Goal: Task Accomplishment & Management: Manage account settings

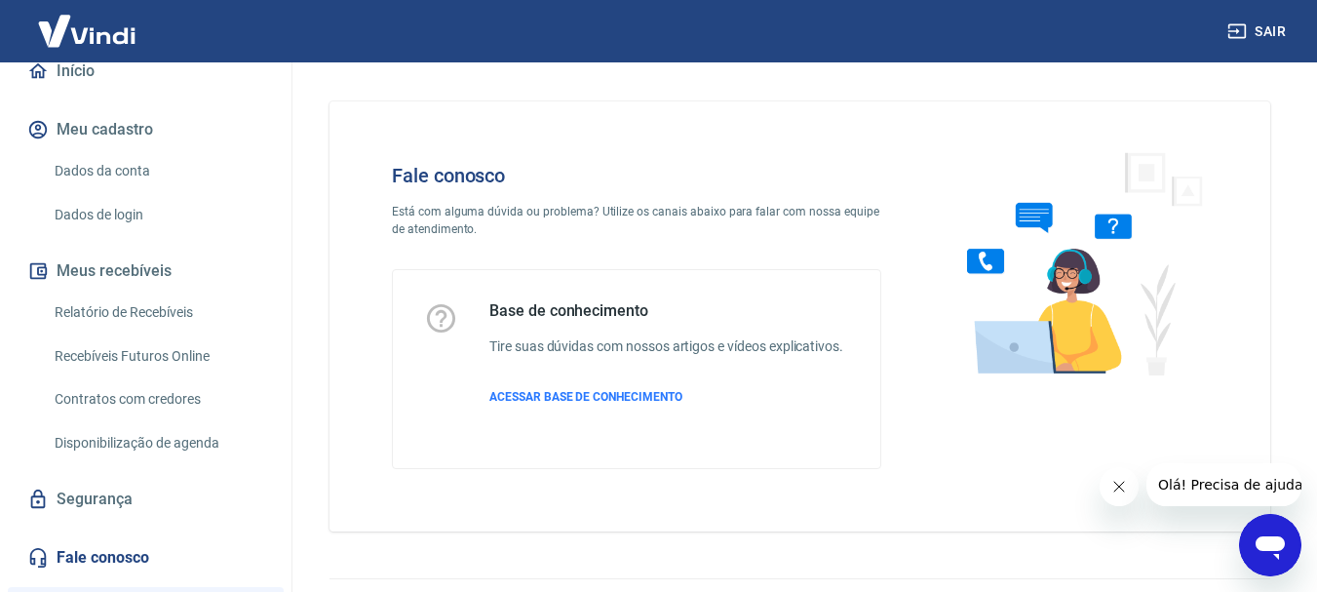
scroll to position [98, 0]
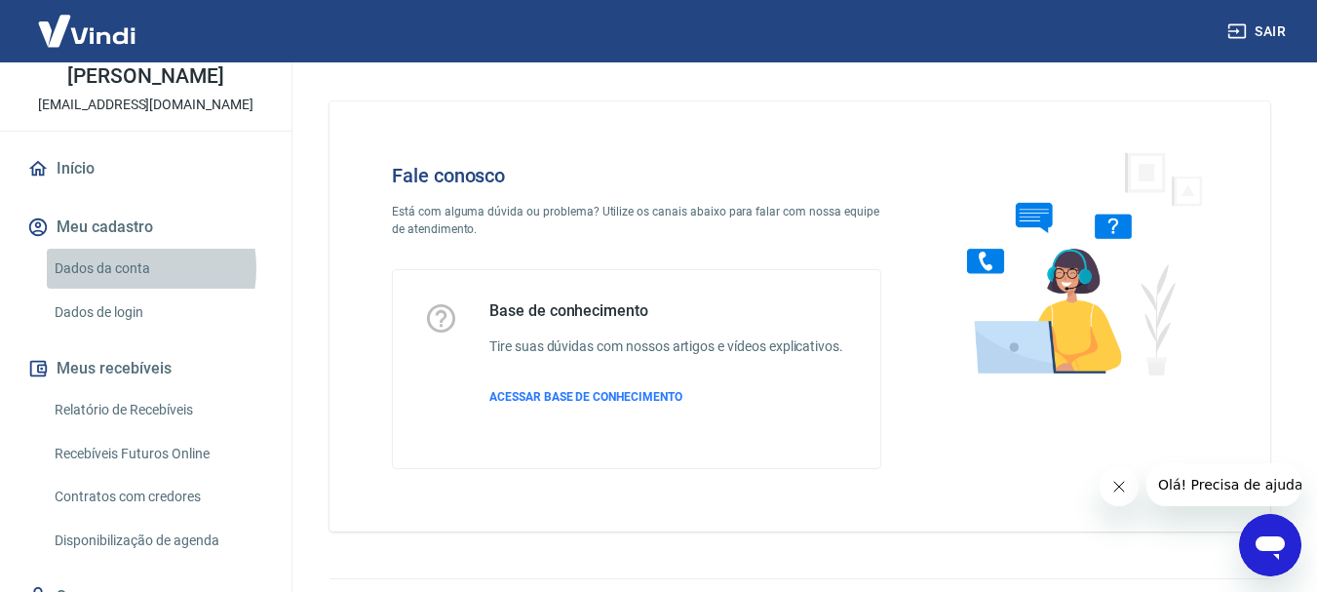
click at [123, 268] on link "Dados da conta" at bounding box center [157, 269] width 221 height 40
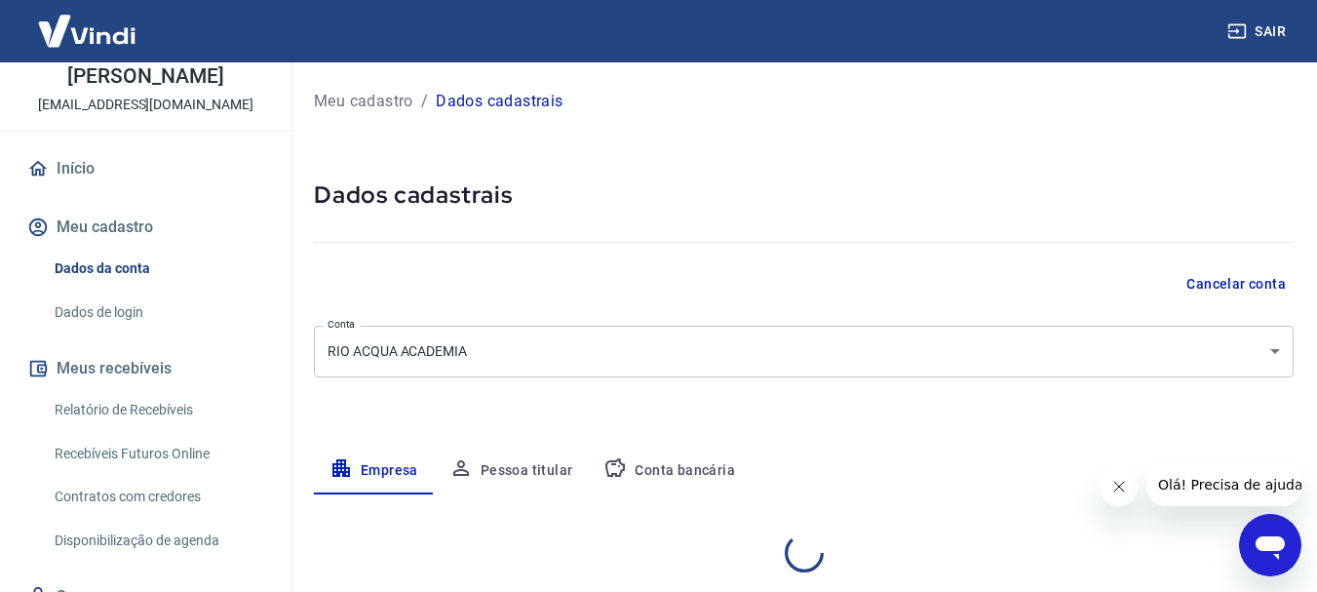
select select "RJ"
select select "business"
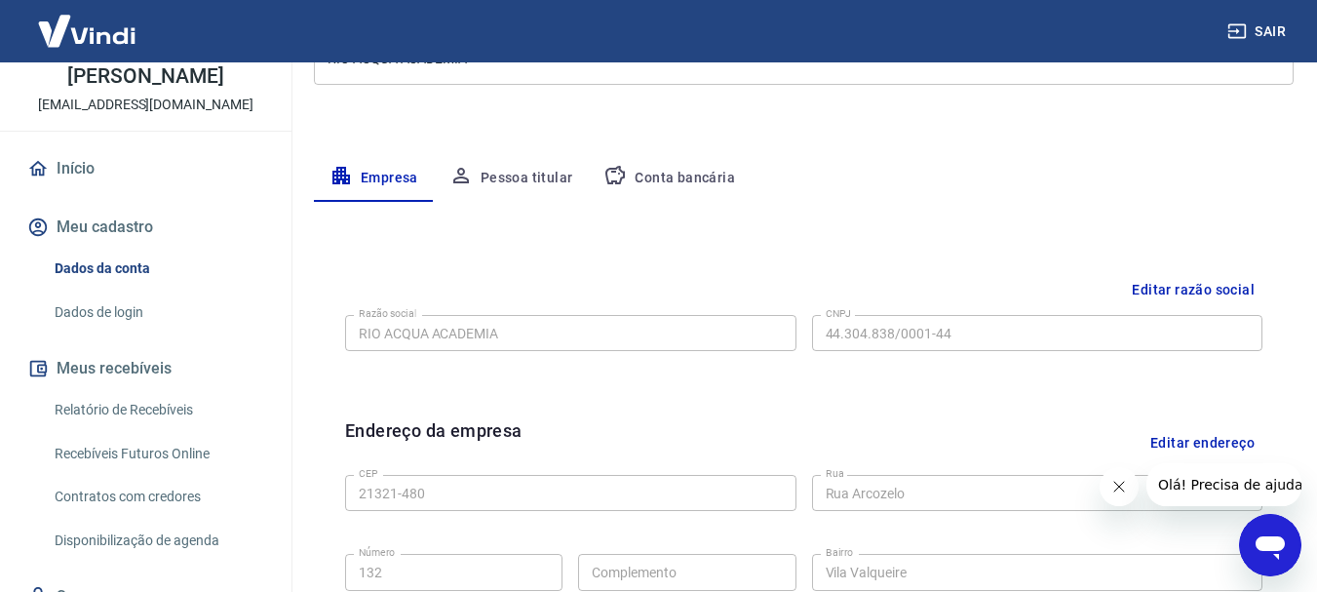
scroll to position [390, 0]
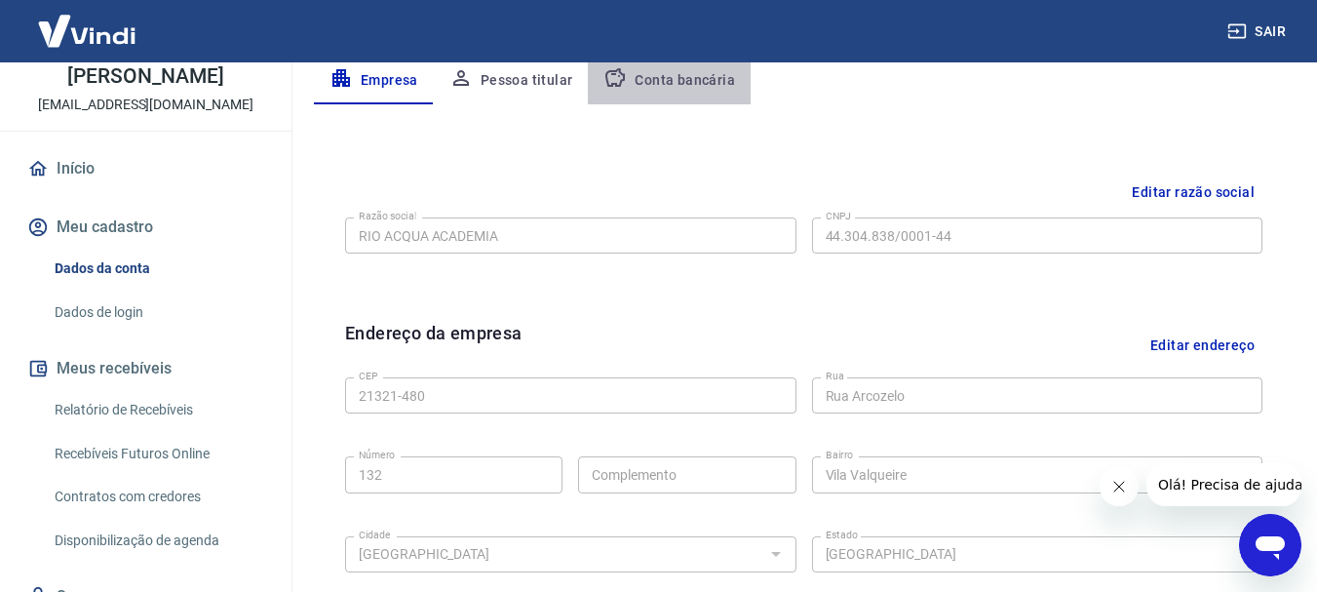
click at [679, 82] on button "Conta bancária" at bounding box center [669, 81] width 163 height 47
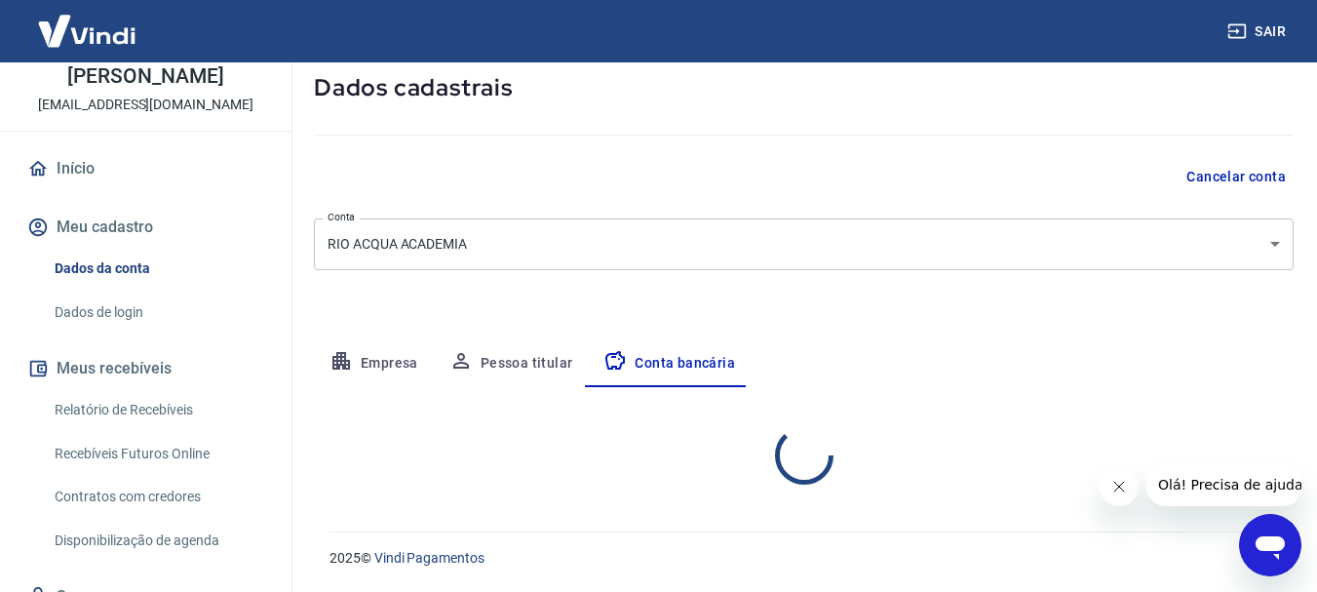
select select "1"
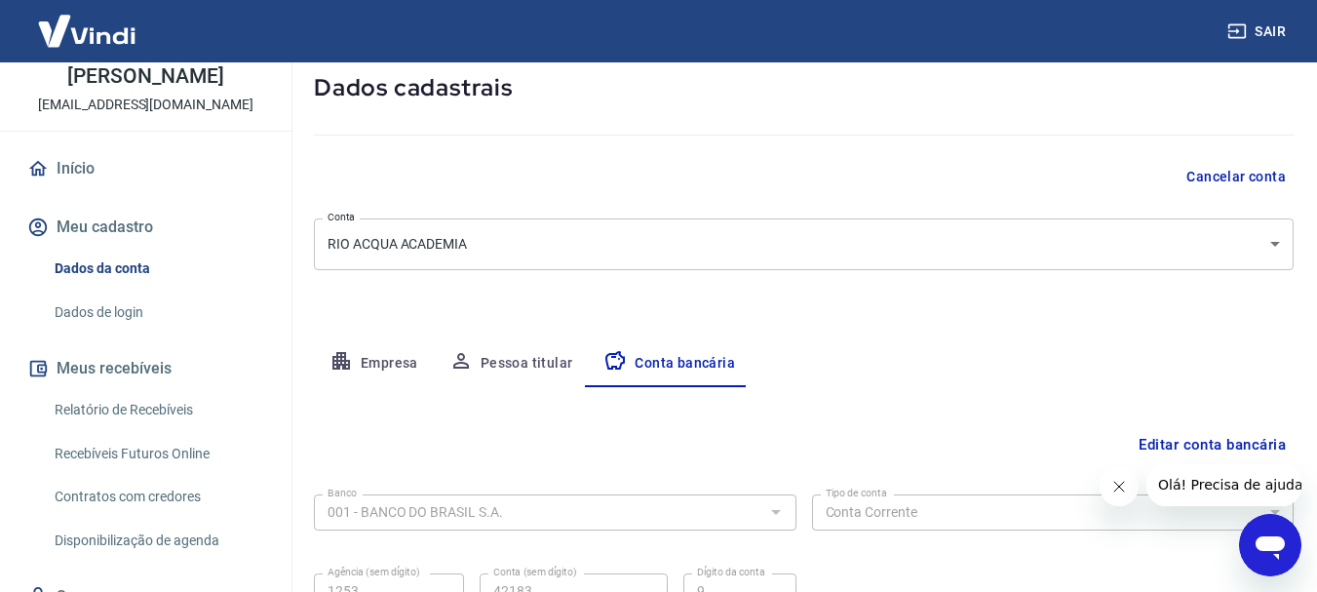
scroll to position [296, 0]
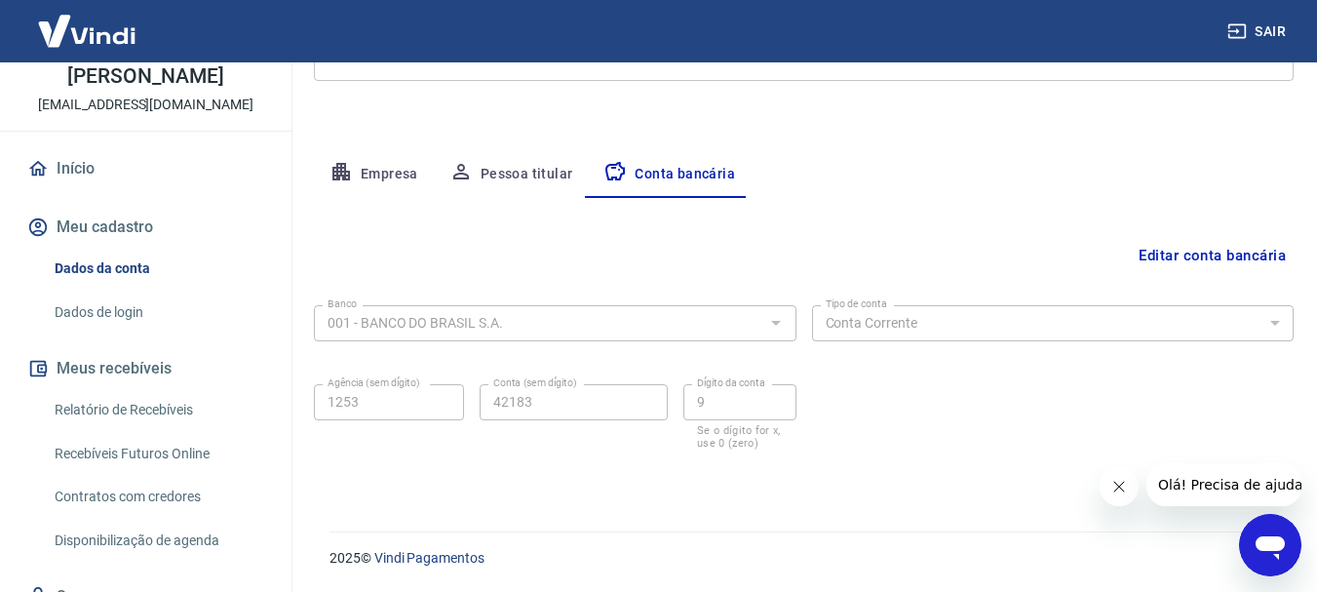
click at [525, 170] on button "Pessoa titular" at bounding box center [511, 174] width 155 height 47
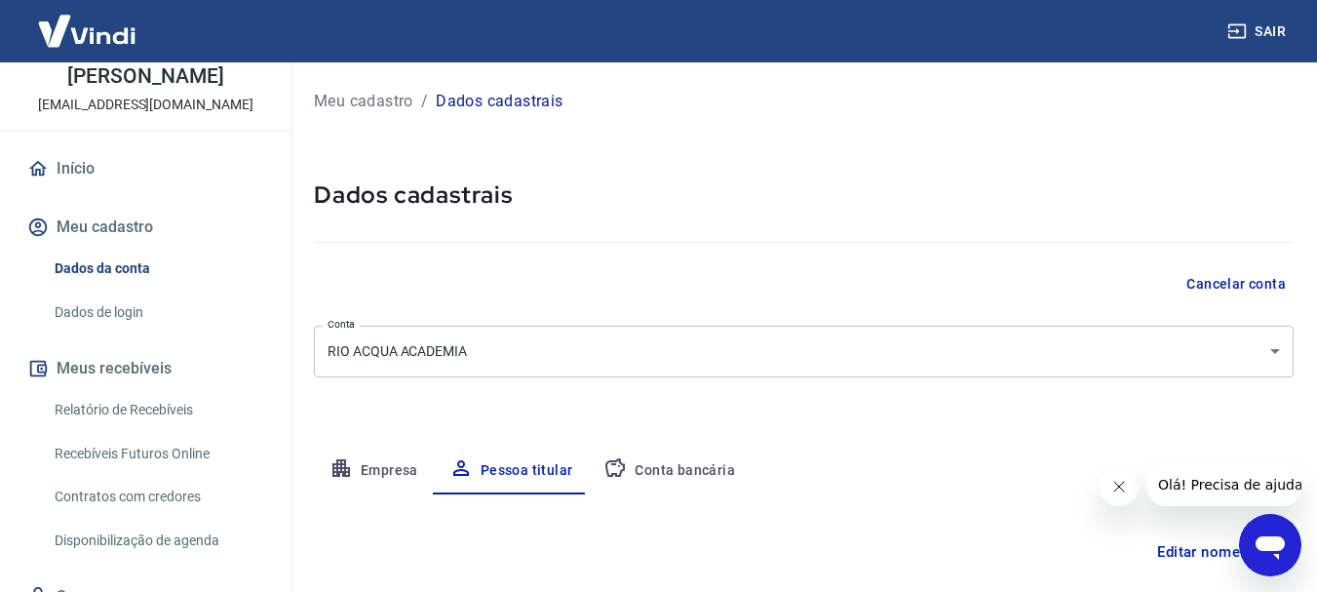
scroll to position [188, 0]
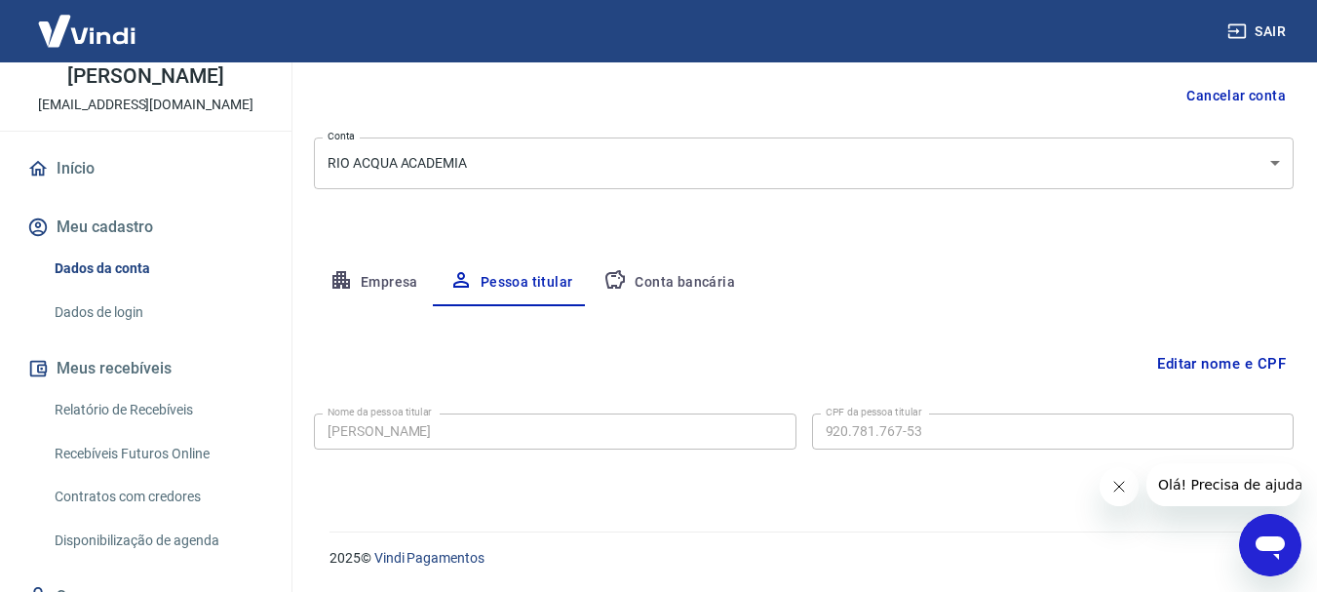
click at [387, 295] on button "Empresa" at bounding box center [374, 282] width 120 height 47
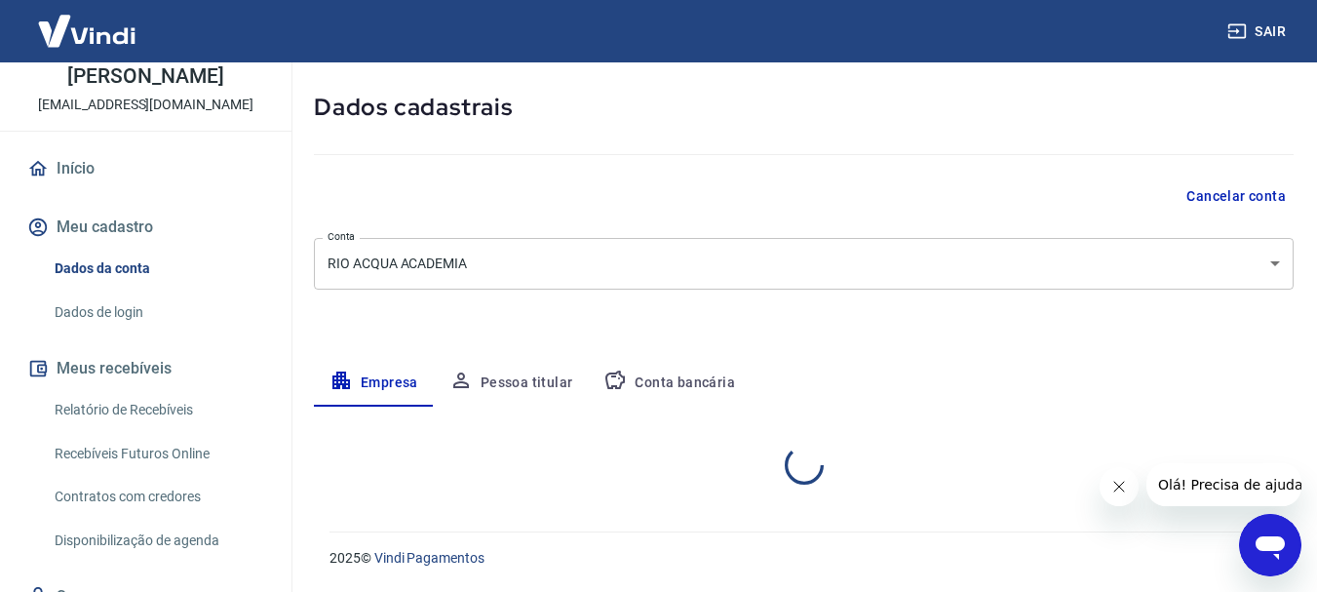
select select "RJ"
select select "business"
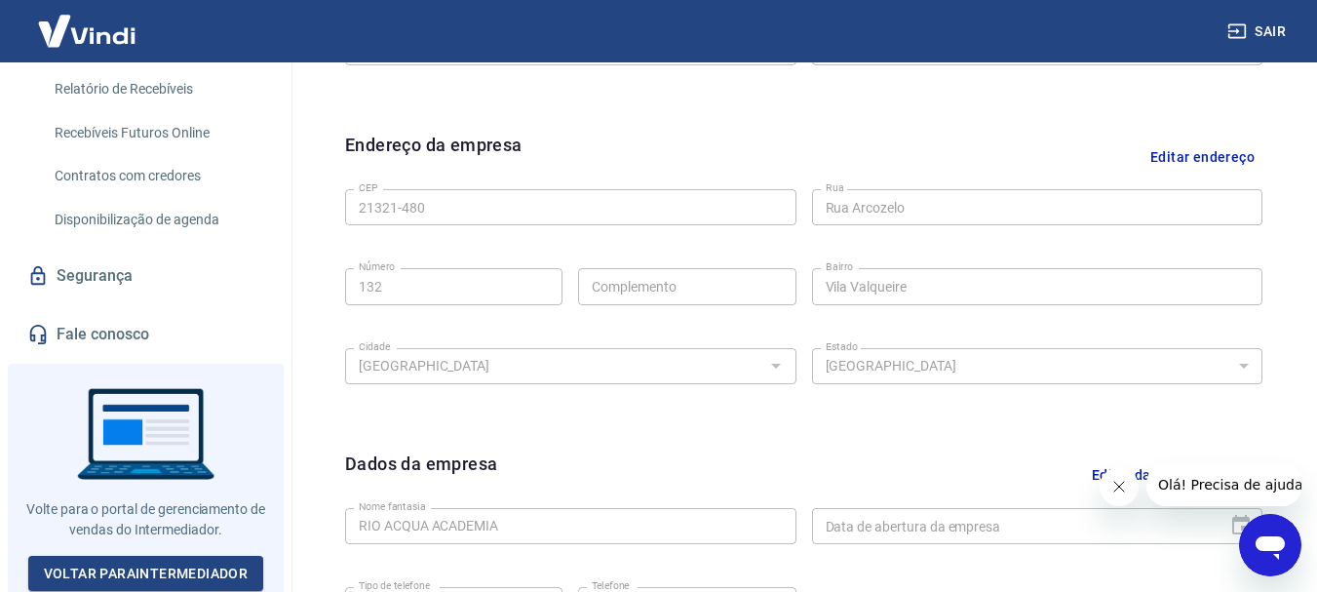
scroll to position [223, 0]
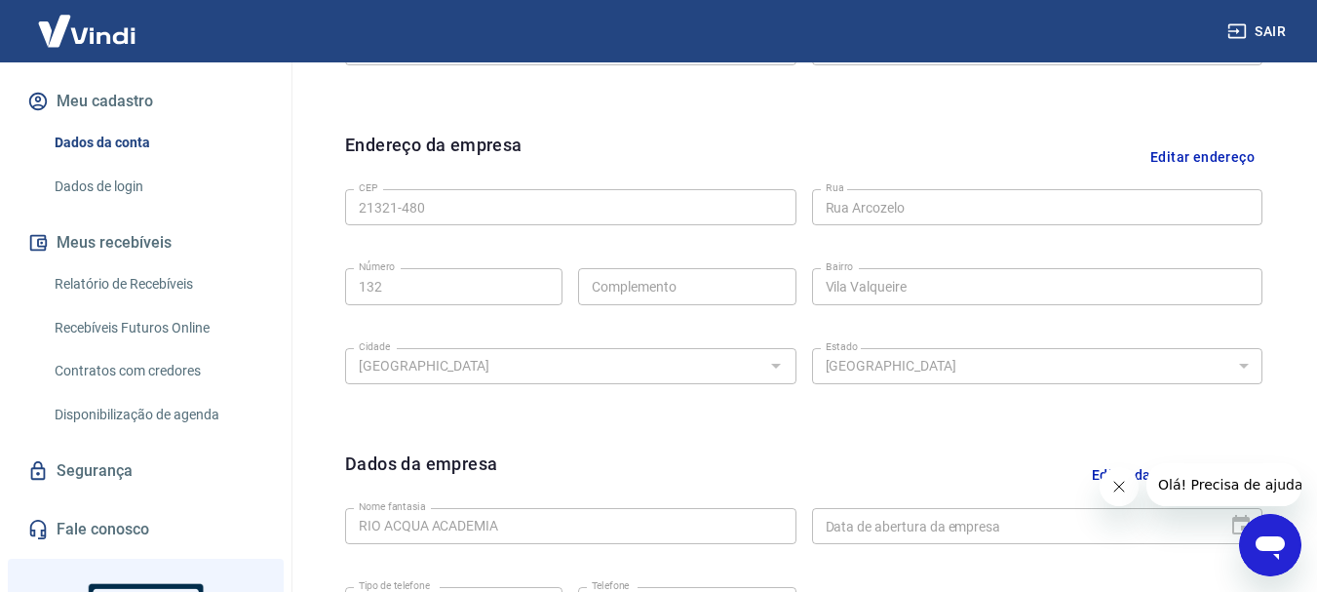
click at [120, 187] on link "Dados de login" at bounding box center [157, 187] width 221 height 40
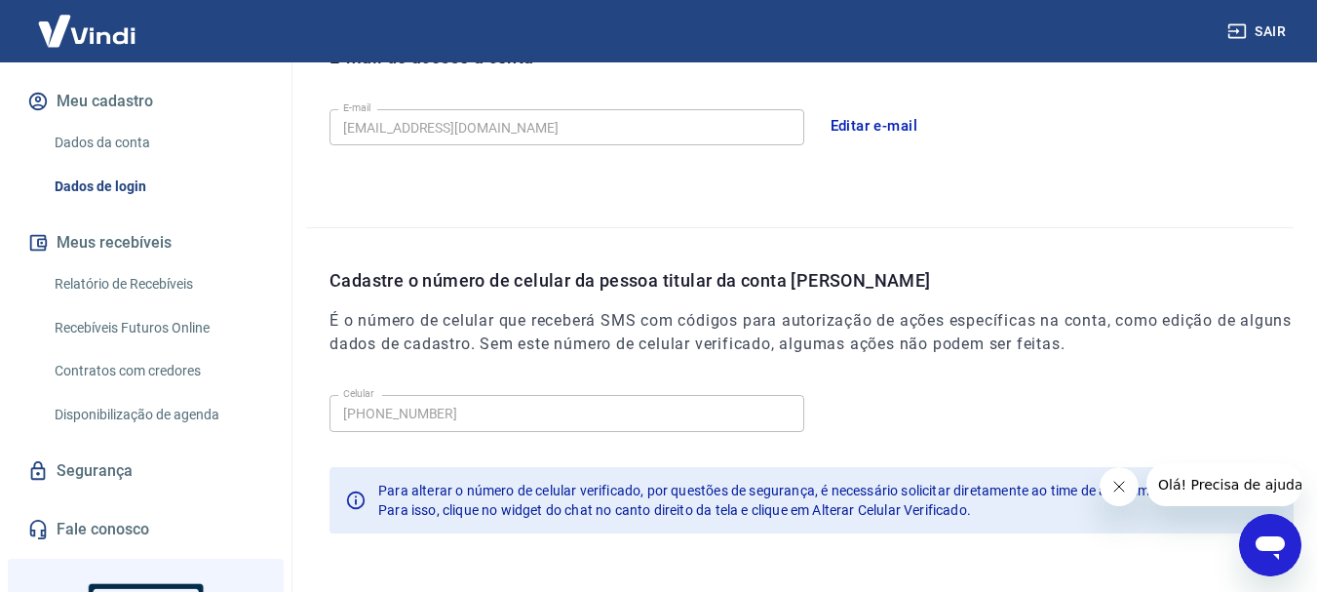
scroll to position [657, 0]
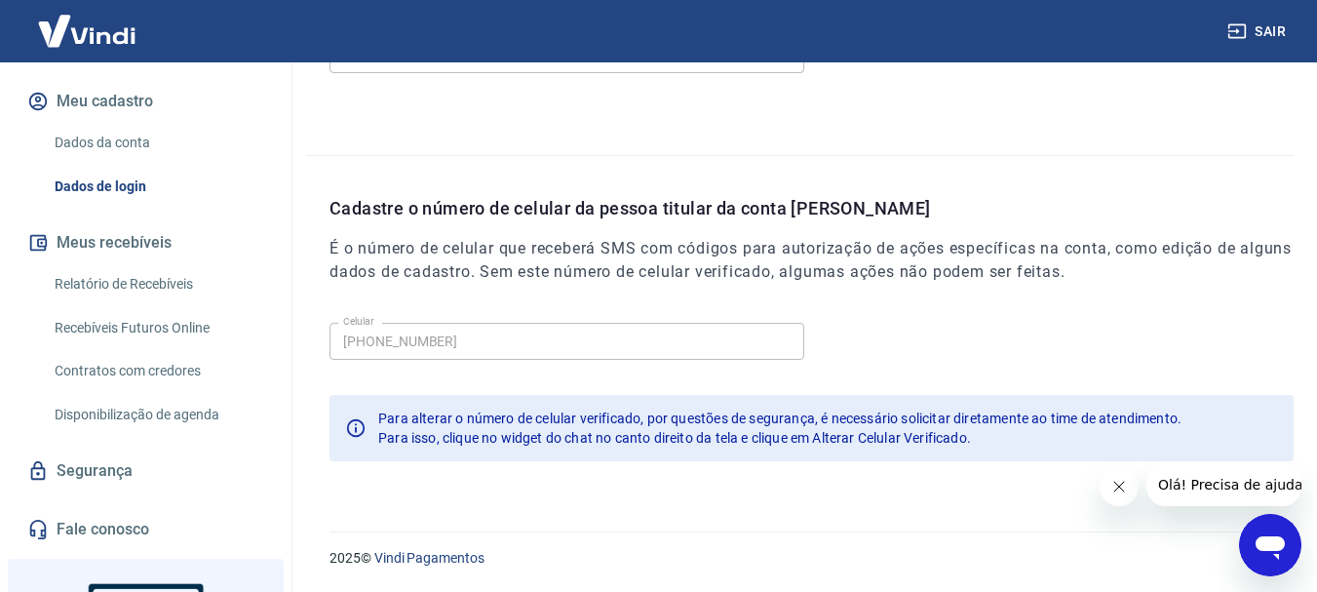
click at [1120, 484] on icon "Fechar mensagem da empresa" at bounding box center [1119, 487] width 16 height 16
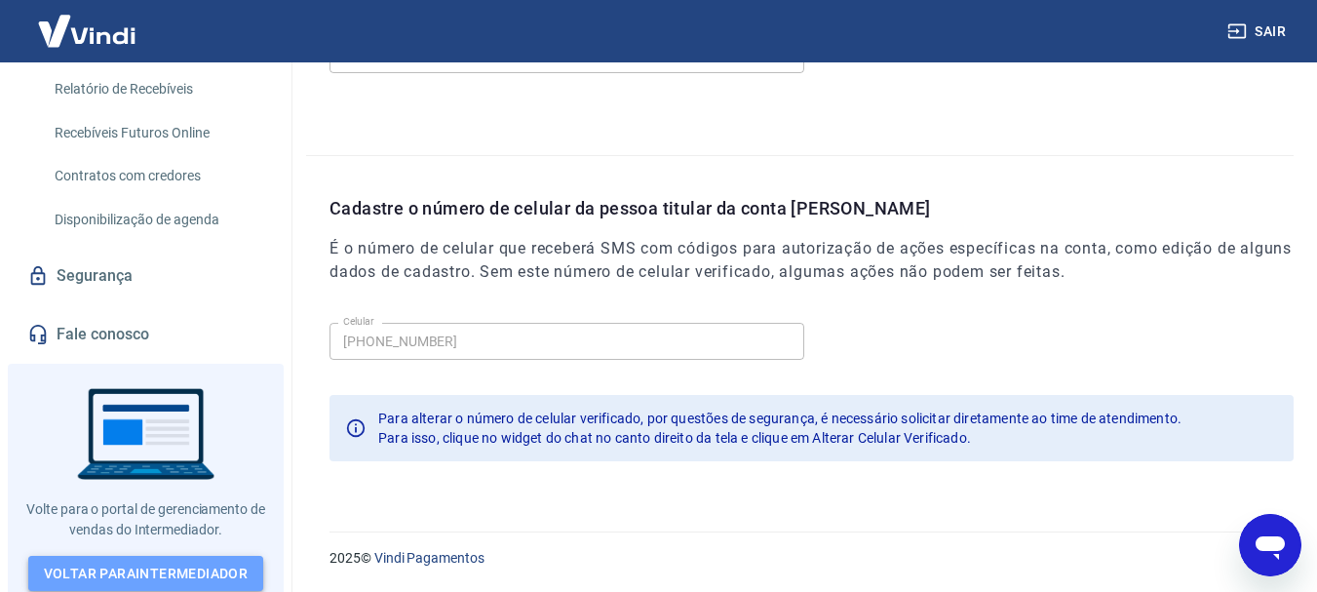
click at [164, 564] on link "Voltar para Intermediador" at bounding box center [146, 574] width 236 height 36
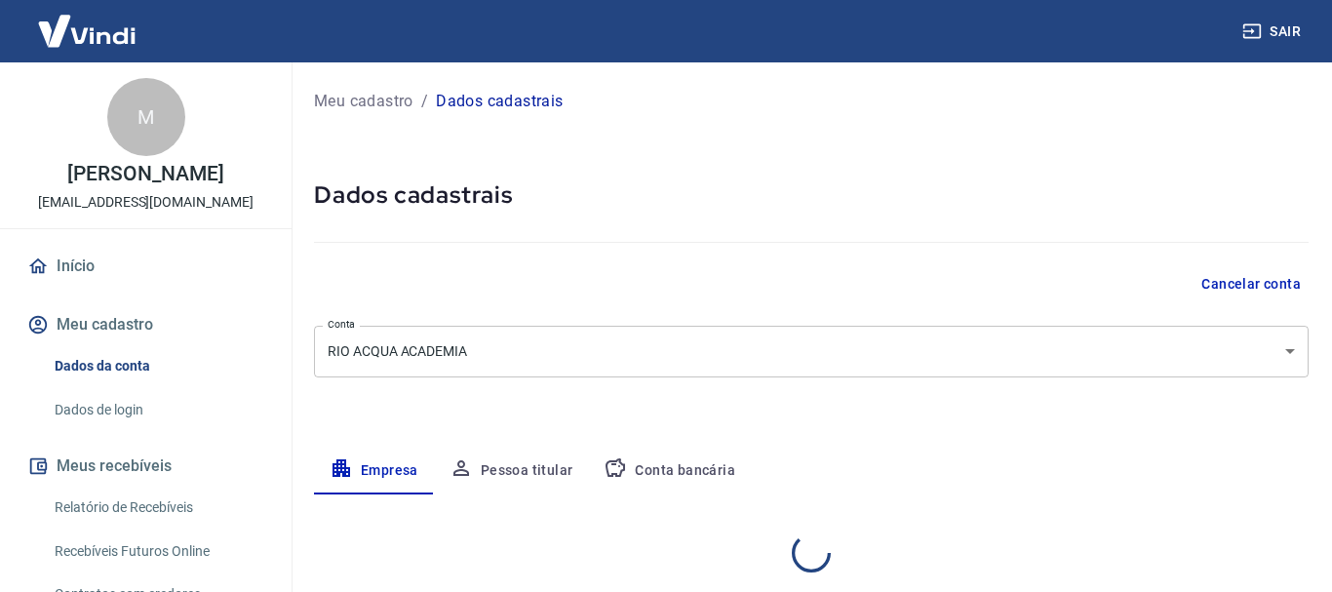
select select "RJ"
select select "business"
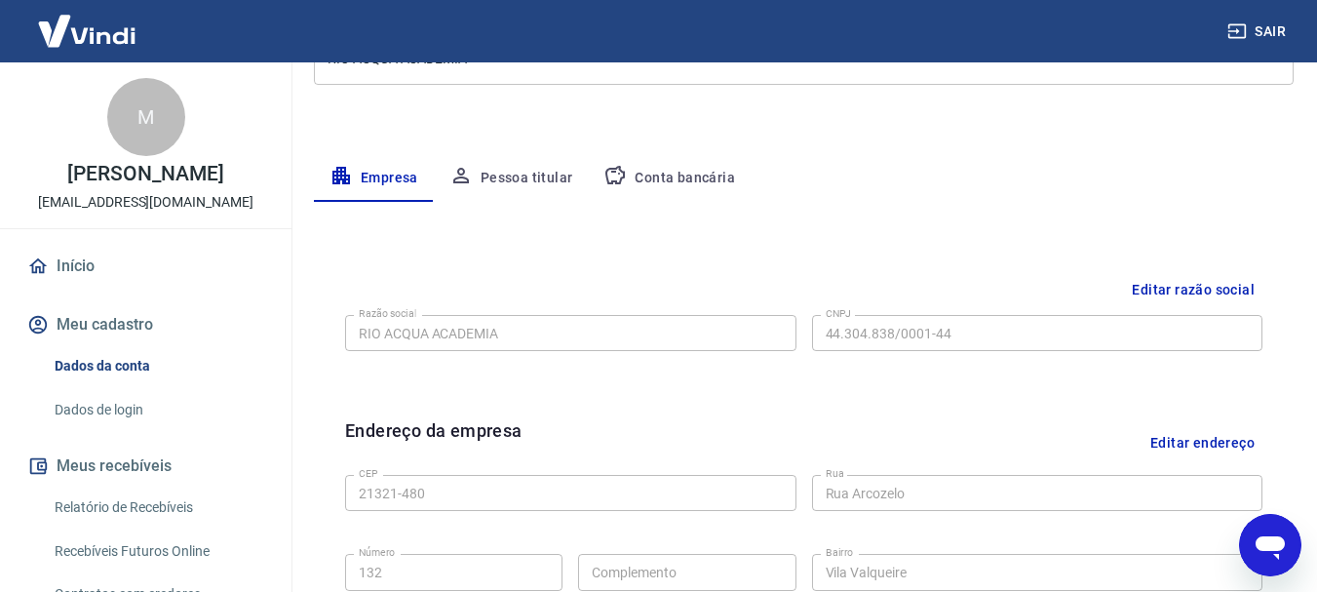
scroll to position [195, 0]
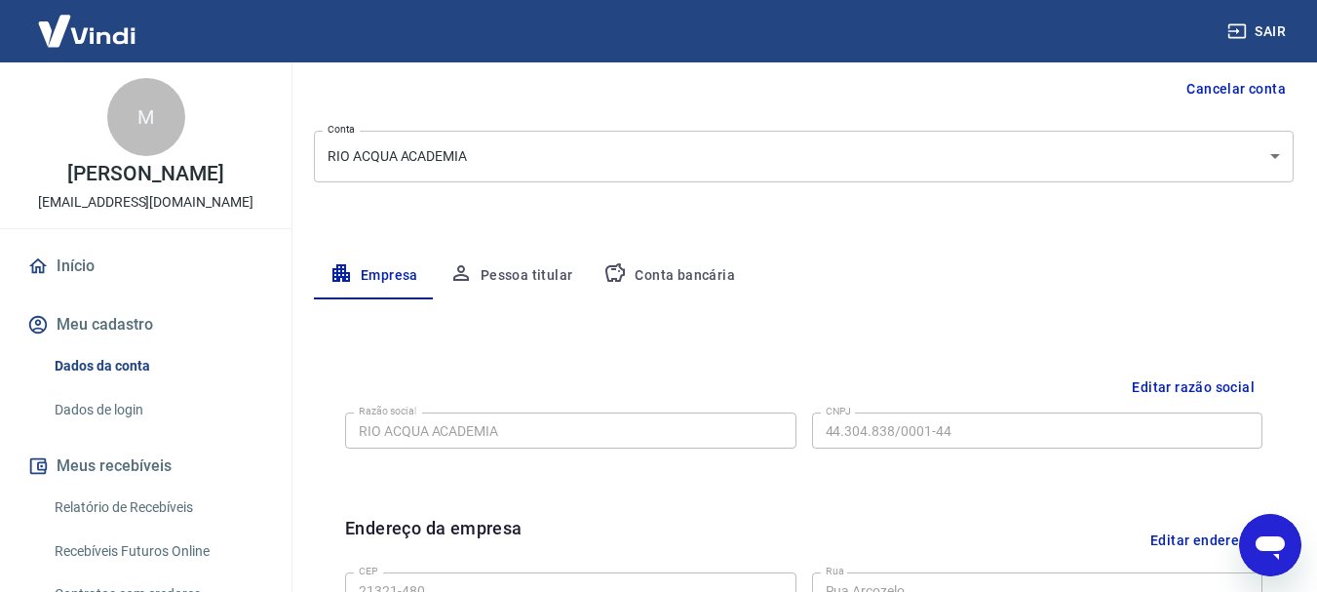
click at [669, 279] on button "Conta bancária" at bounding box center [669, 276] width 163 height 47
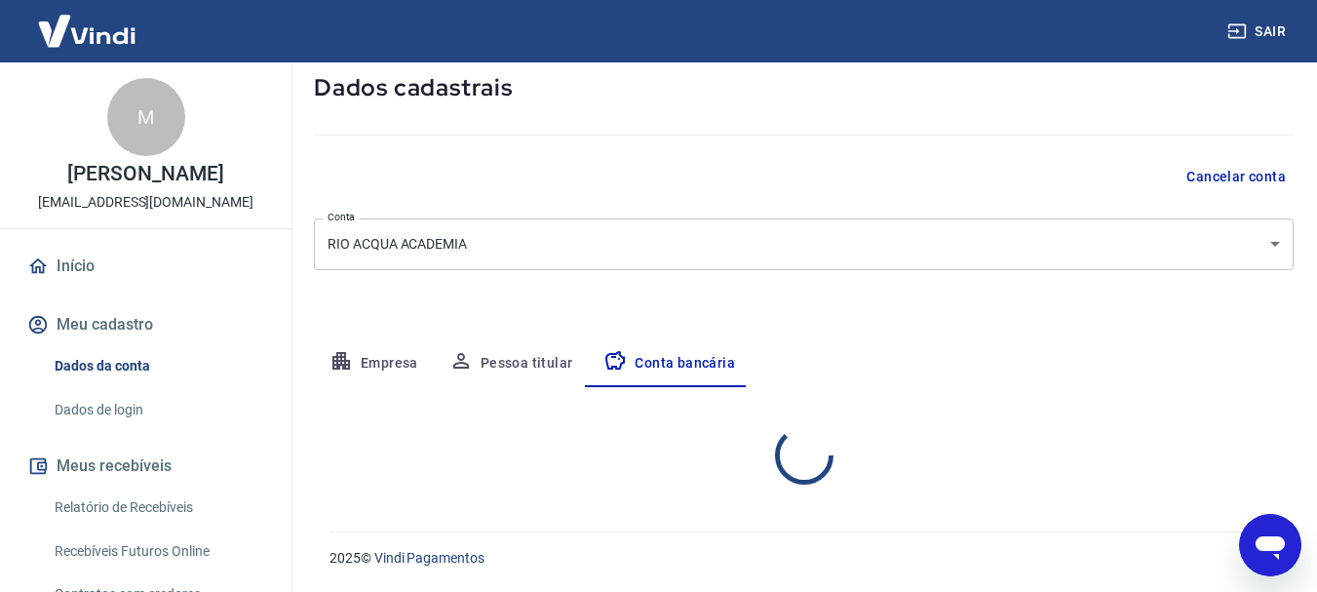
select select "1"
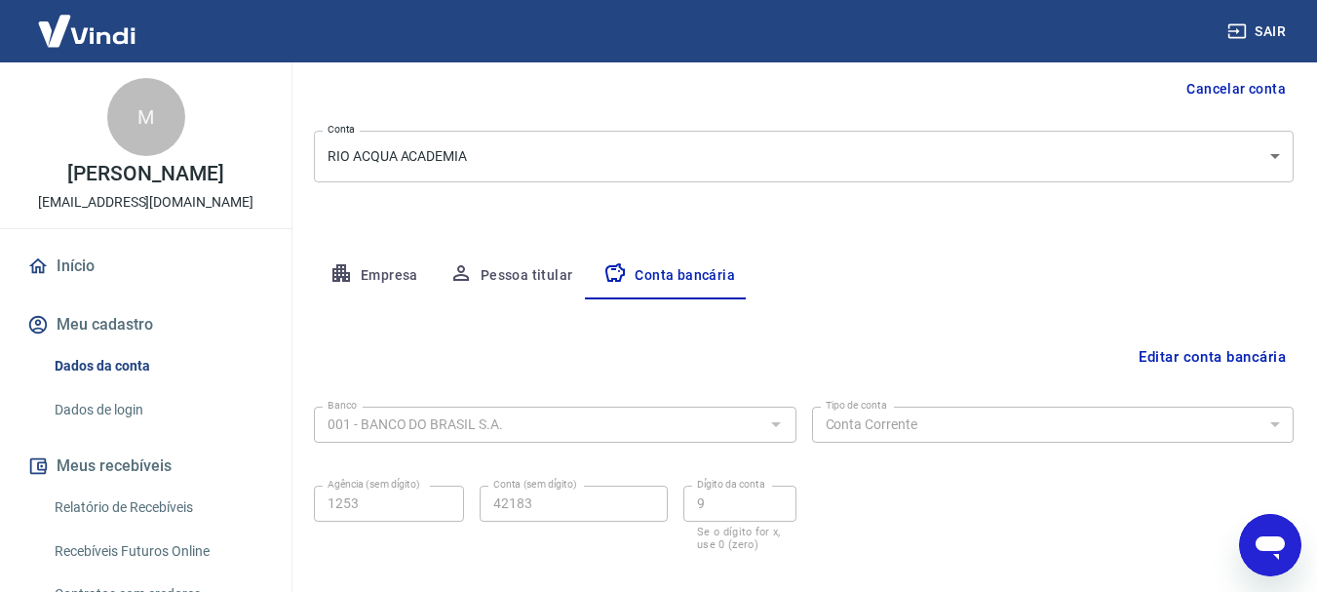
scroll to position [293, 0]
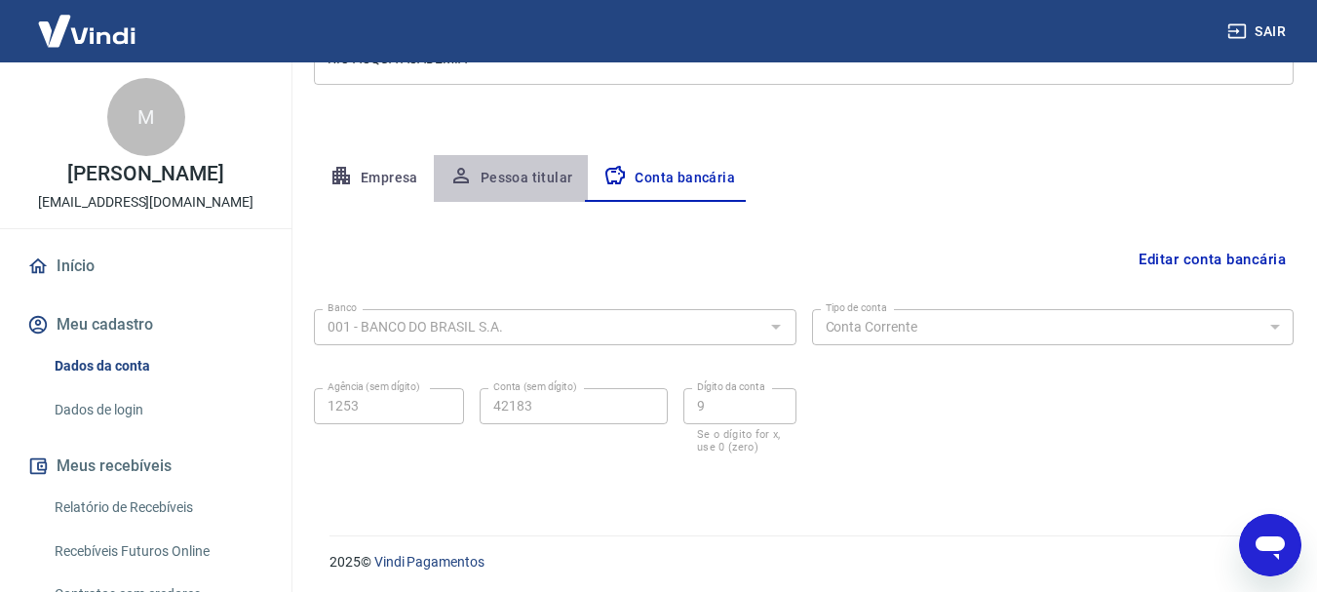
click at [526, 162] on button "Pessoa titular" at bounding box center [511, 178] width 155 height 47
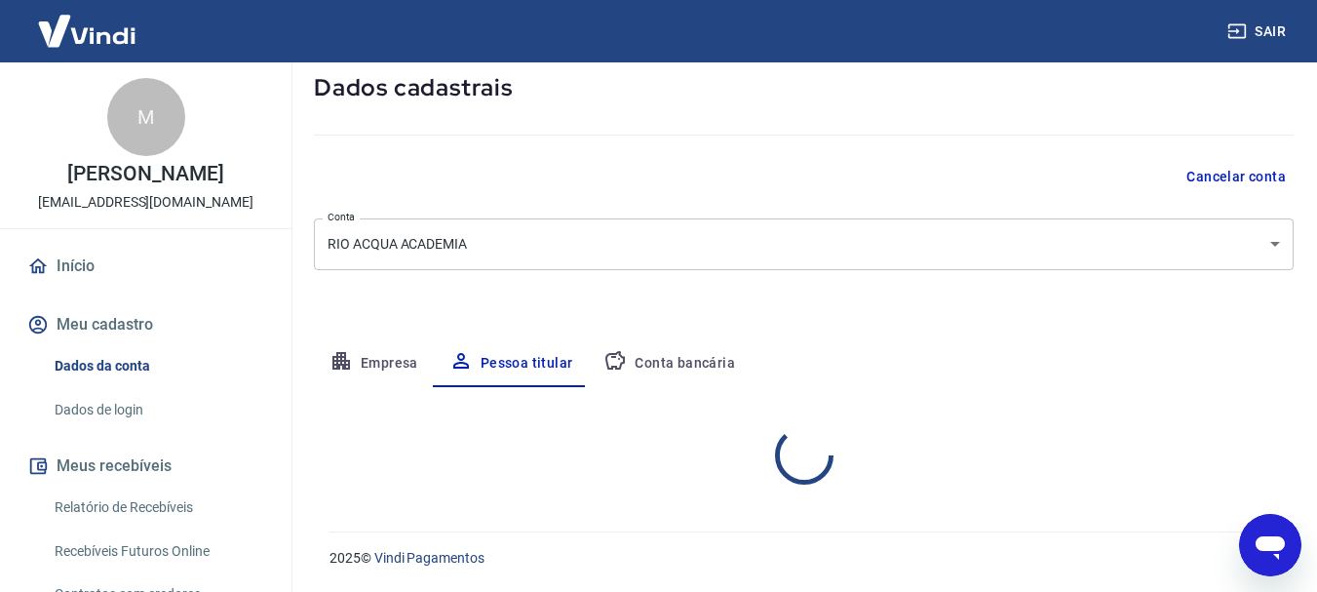
scroll to position [188, 0]
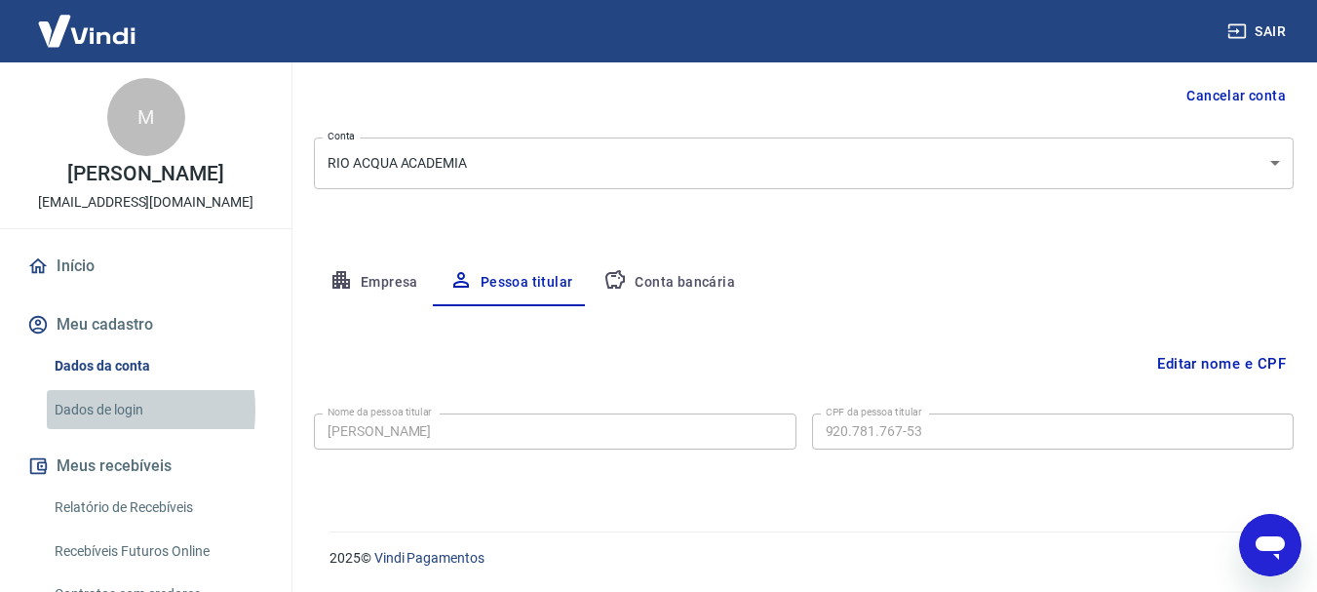
click at [96, 410] on link "Dados de login" at bounding box center [157, 410] width 221 height 40
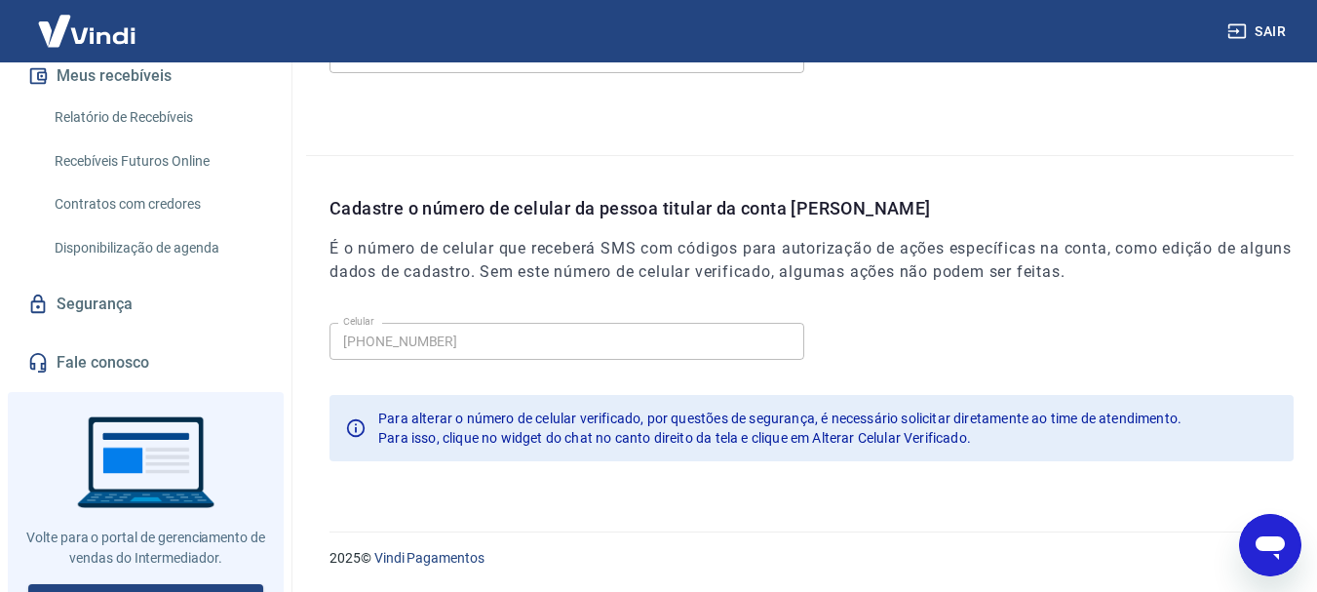
scroll to position [418, 0]
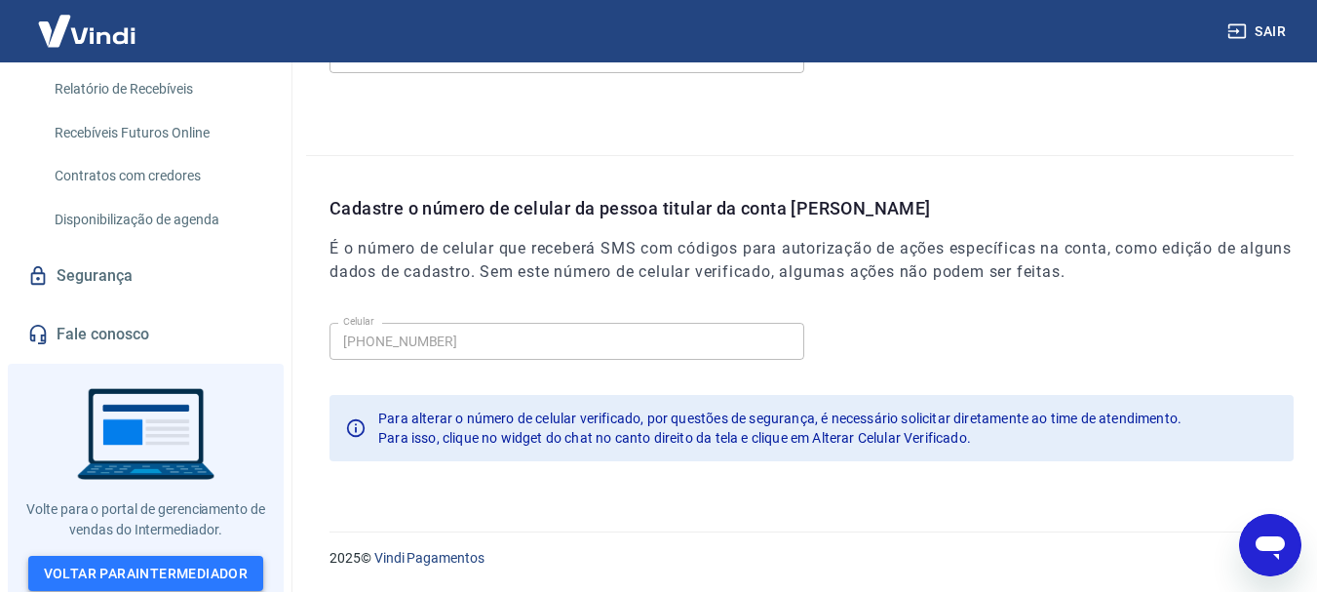
click at [135, 559] on link "Voltar para Intermediador" at bounding box center [146, 574] width 236 height 36
